Goal: Transaction & Acquisition: Purchase product/service

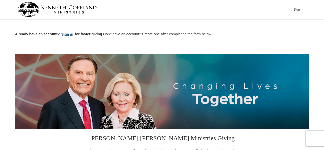
click at [67, 35] on button "Sign in" at bounding box center [67, 35] width 15 height 6
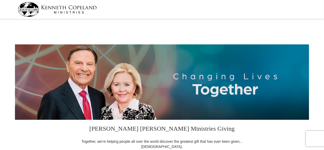
select select "SC"
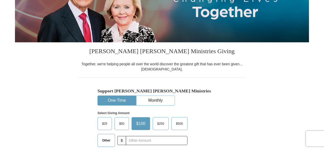
scroll to position [103, 0]
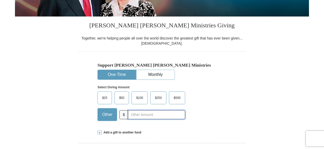
click at [131, 115] on input "text" at bounding box center [156, 114] width 57 height 9
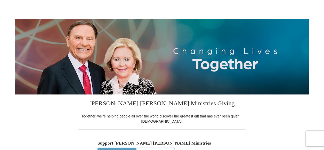
scroll to position [0, 0]
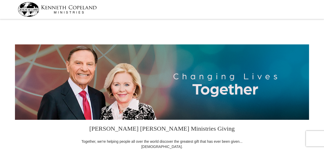
select select "SC"
